Goal: Task Accomplishment & Management: Complete application form

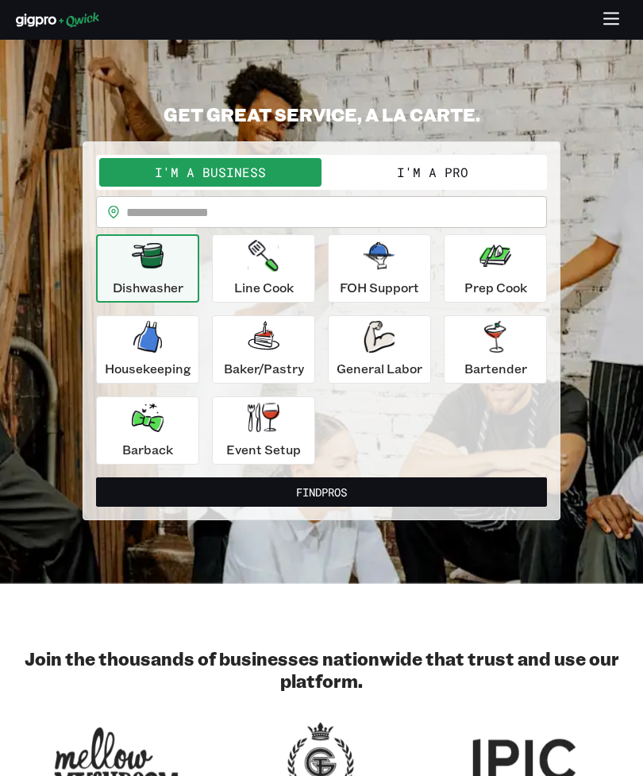
click at [500, 180] on button "I'm a Pro" at bounding box center [433, 172] width 222 height 29
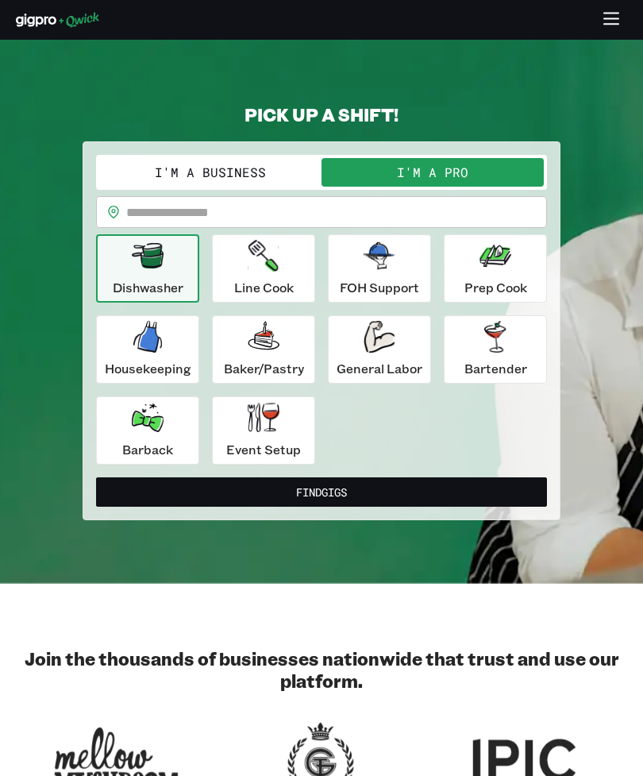
click at [429, 214] on input "text" at bounding box center [336, 212] width 421 height 32
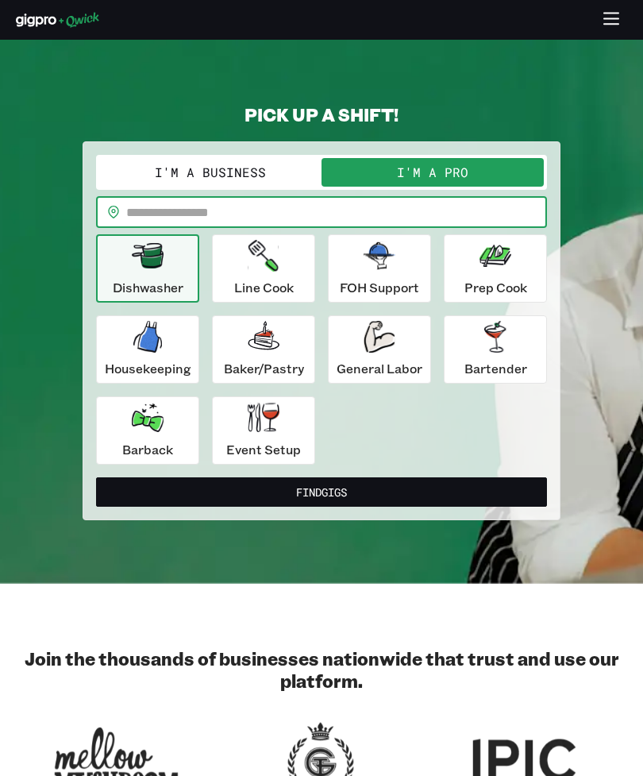
type input "*****"
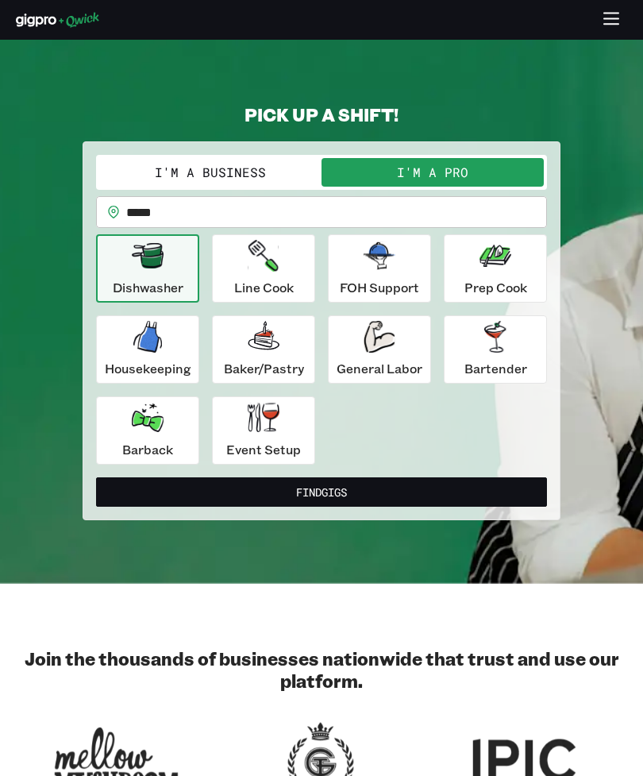
click at [374, 265] on icon "button" at bounding box center [380, 255] width 32 height 27
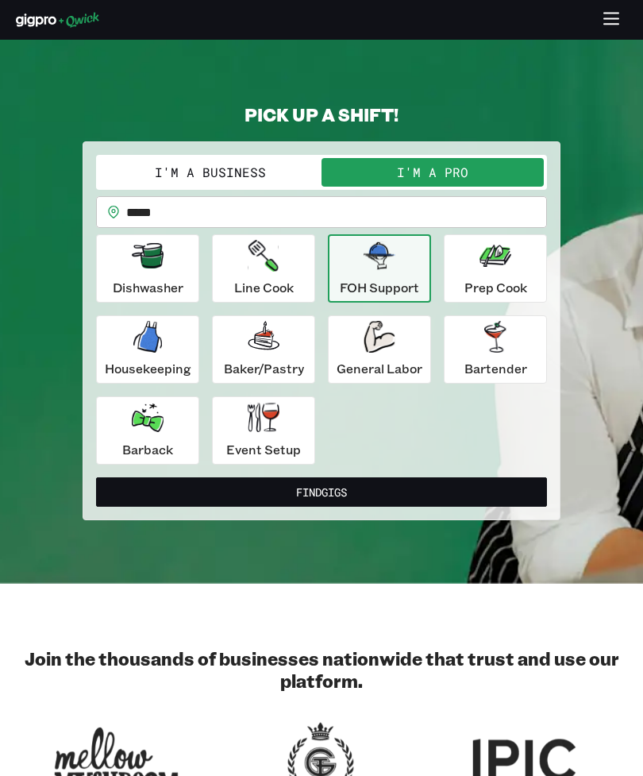
click at [254, 278] on p "Line Cook" at bounding box center [264, 287] width 60 height 19
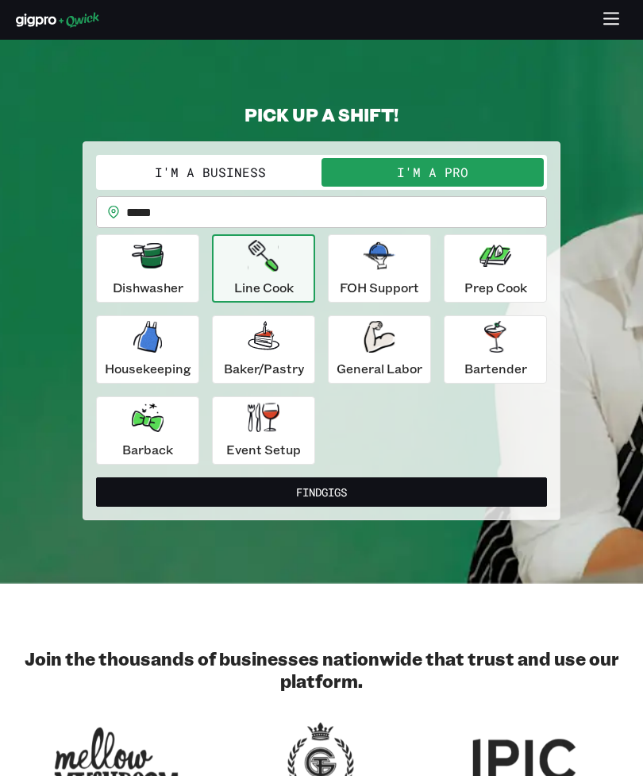
click at [139, 291] on p "Dishwasher" at bounding box center [148, 287] width 71 height 19
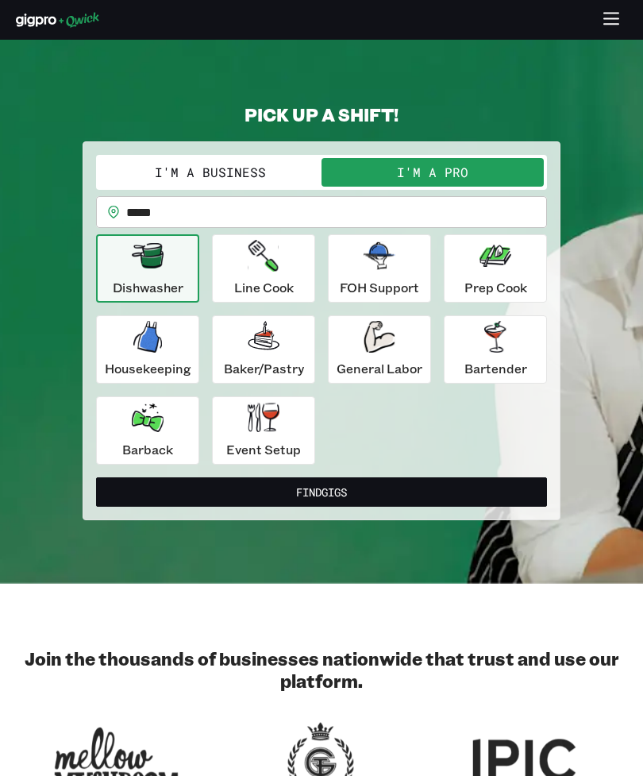
click at [401, 272] on div "FOH Support" at bounding box center [379, 268] width 79 height 57
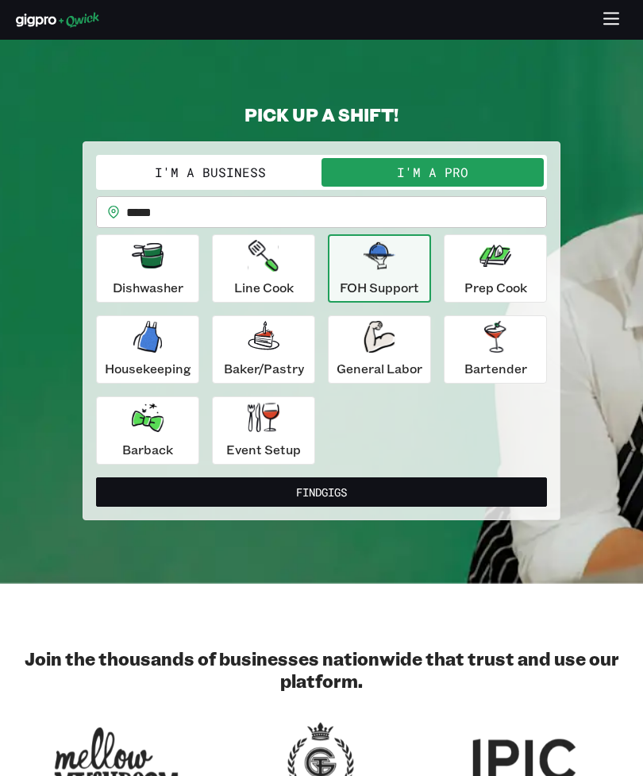
click at [404, 496] on button "Find Gigs" at bounding box center [321, 491] width 451 height 29
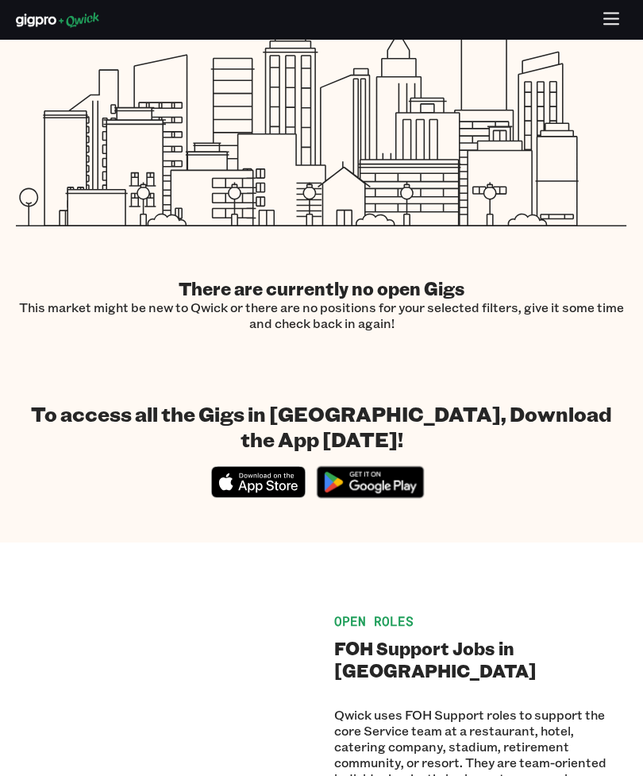
scroll to position [366, 0]
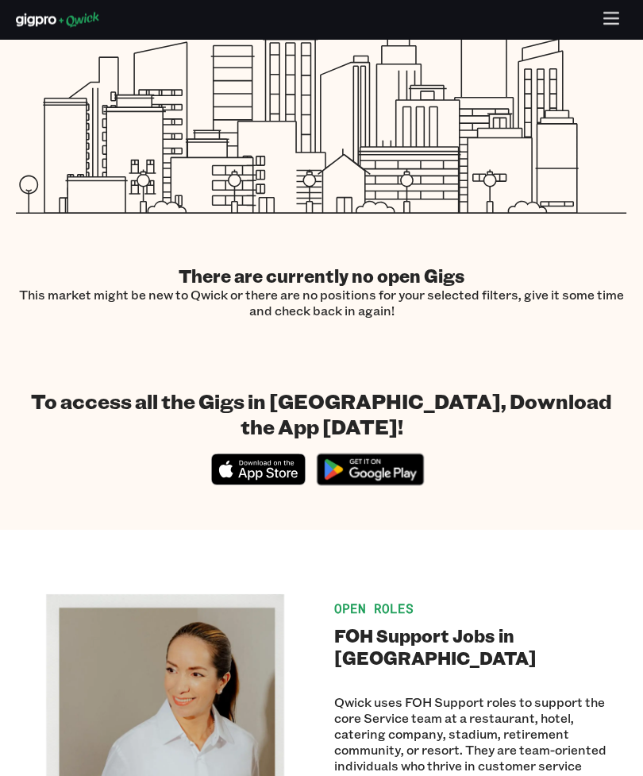
click at [277, 468] on icon "Download on the App Store" at bounding box center [268, 474] width 60 height 13
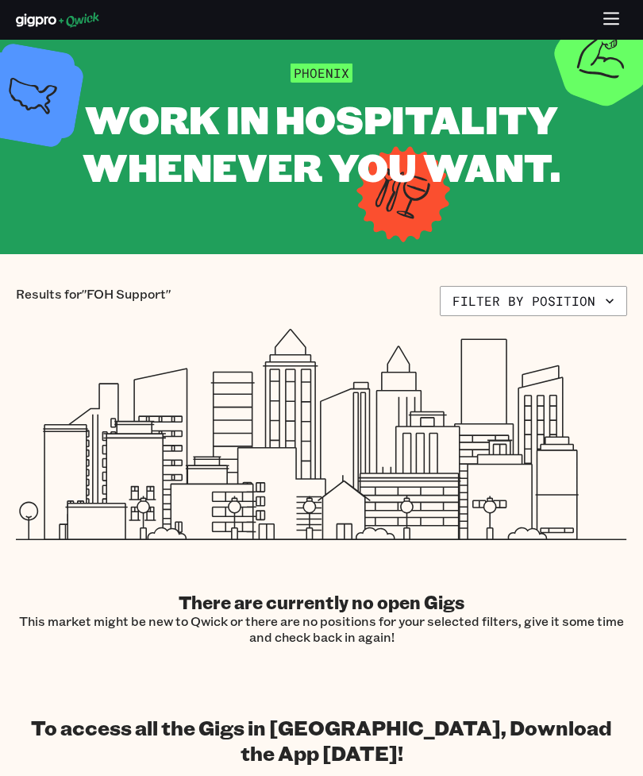
scroll to position [0, 0]
